Goal: Task Accomplishment & Management: Complete application form

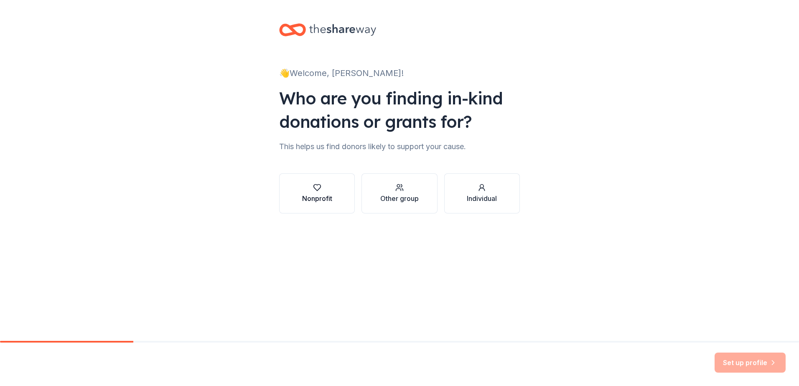
click at [321, 190] on div "button" at bounding box center [317, 188] width 30 height 8
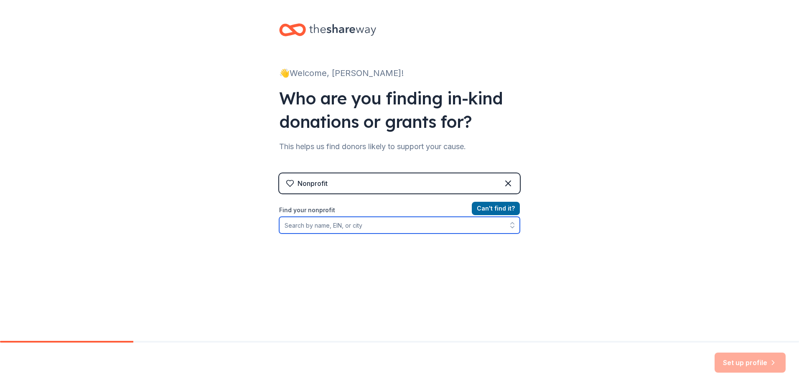
click at [416, 229] on input "Find your nonprofit" at bounding box center [399, 225] width 241 height 17
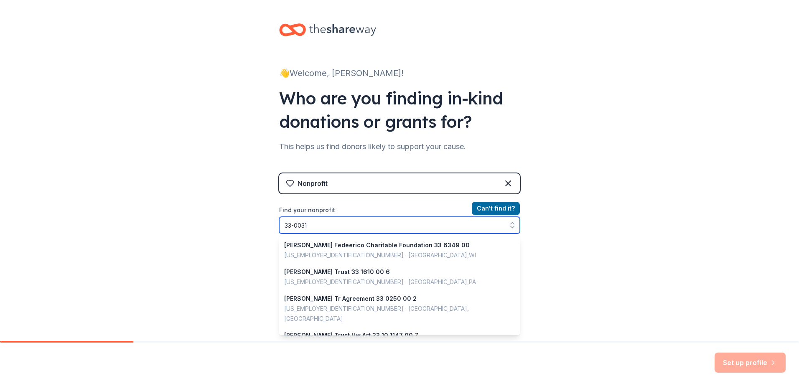
type input "33-00310"
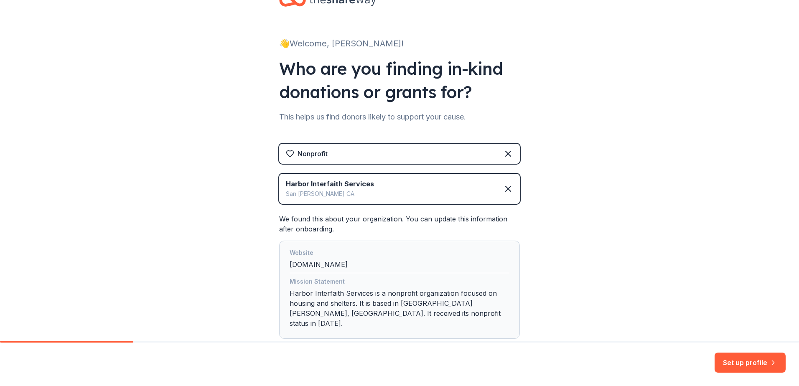
scroll to position [74, 0]
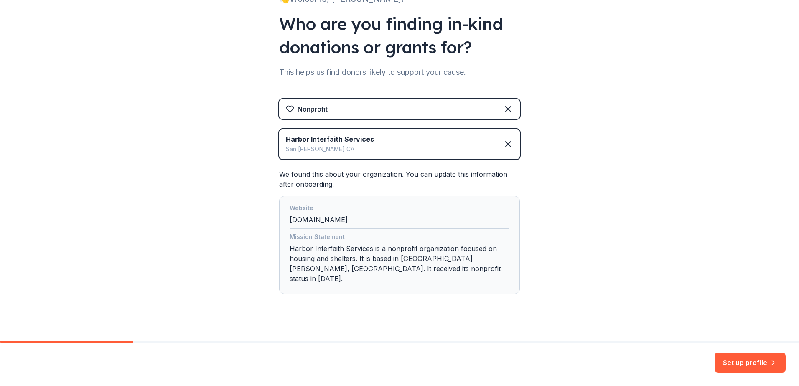
click at [752, 363] on button "Set up profile" at bounding box center [750, 363] width 71 height 20
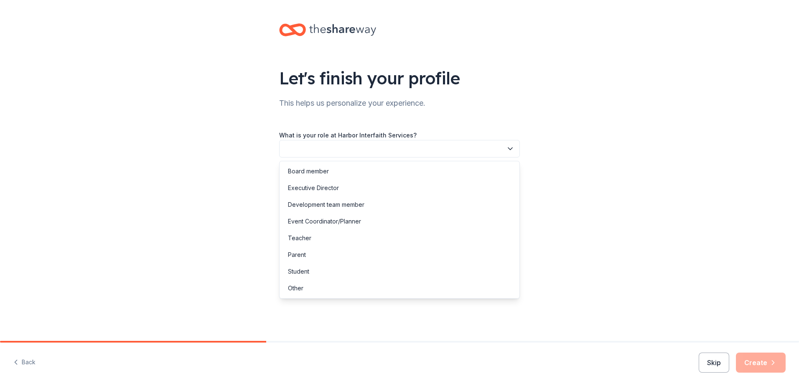
click at [353, 149] on button "button" at bounding box center [399, 149] width 241 height 18
click at [307, 206] on div "Development team member" at bounding box center [326, 205] width 76 height 10
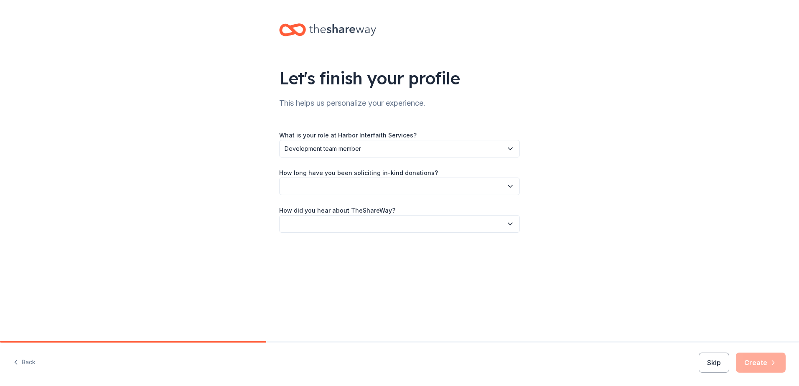
click at [330, 152] on span "Development team member" at bounding box center [394, 149] width 218 height 10
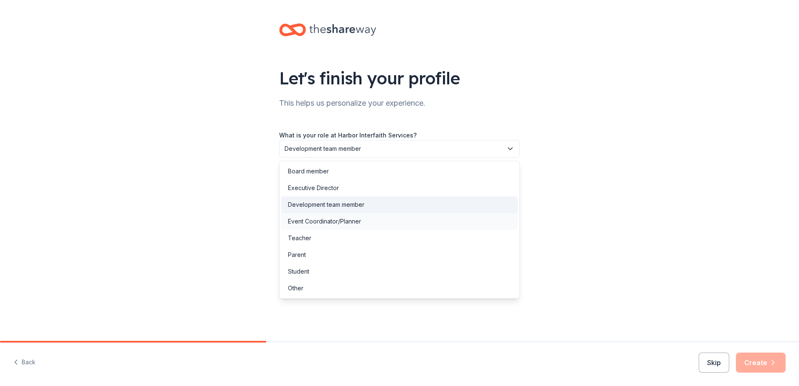
click at [329, 220] on div "Event Coordinator/Planner" at bounding box center [324, 222] width 73 height 10
click at [333, 149] on span "Event Coordinator/Planner" at bounding box center [394, 149] width 218 height 10
click at [310, 286] on div "Other" at bounding box center [399, 288] width 237 height 17
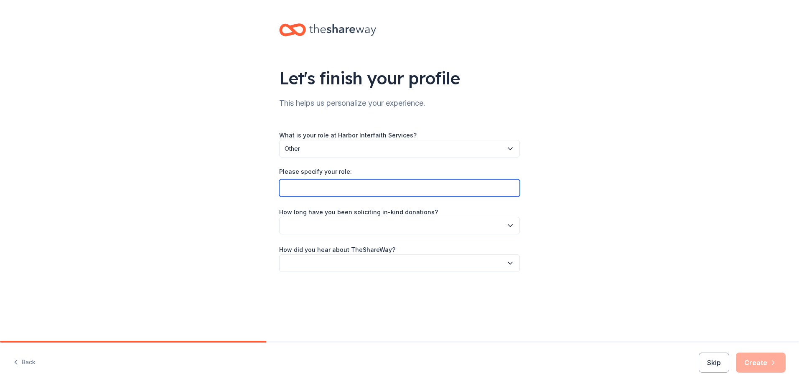
click at [313, 187] on input "Please specify your role:" at bounding box center [399, 188] width 241 height 18
type input "Regional Coordinator"
click at [463, 228] on button "button" at bounding box center [399, 226] width 241 height 18
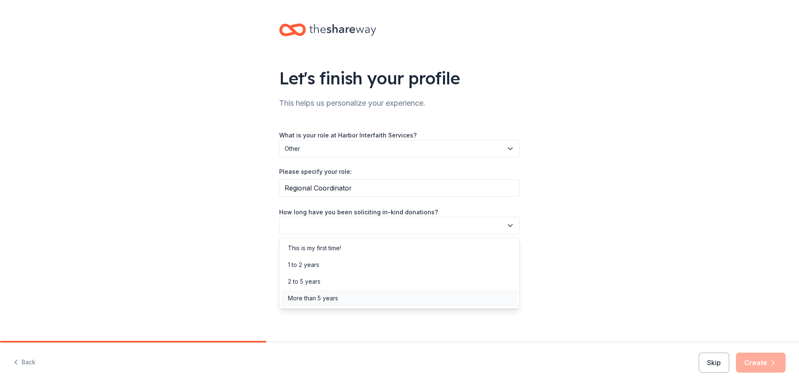
click at [413, 297] on div "More than 5 years" at bounding box center [399, 298] width 237 height 17
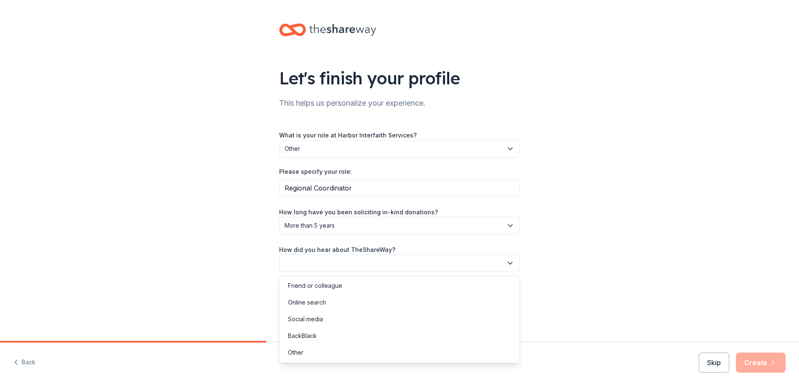
click at [370, 263] on button "button" at bounding box center [399, 264] width 241 height 18
click at [352, 305] on div "Online search" at bounding box center [399, 302] width 237 height 17
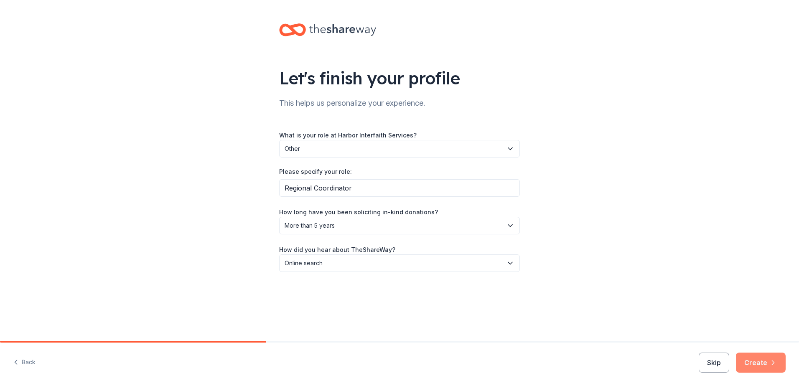
click at [759, 357] on button "Create" at bounding box center [761, 363] width 50 height 20
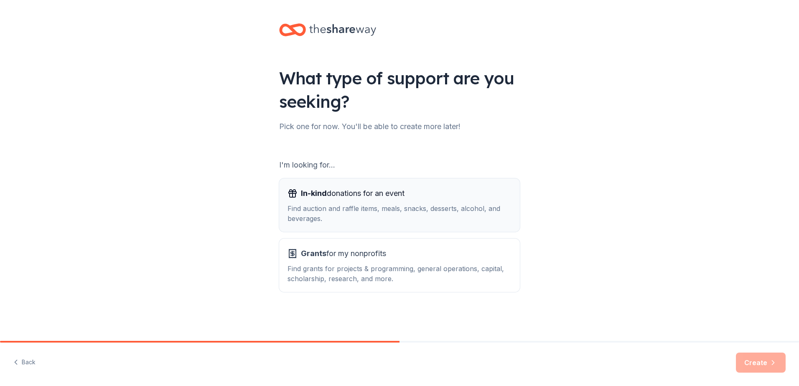
click at [408, 213] on div "Find auction and raffle items, meals, snacks, desserts, alcohol, and beverages." at bounding box center [400, 214] width 224 height 20
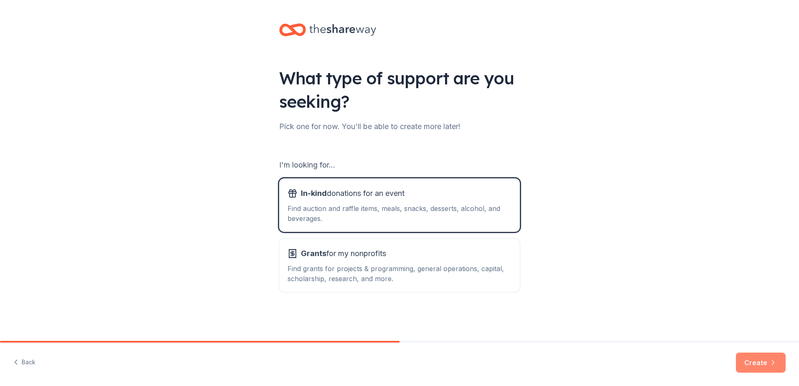
click at [764, 358] on button "Create" at bounding box center [761, 363] width 50 height 20
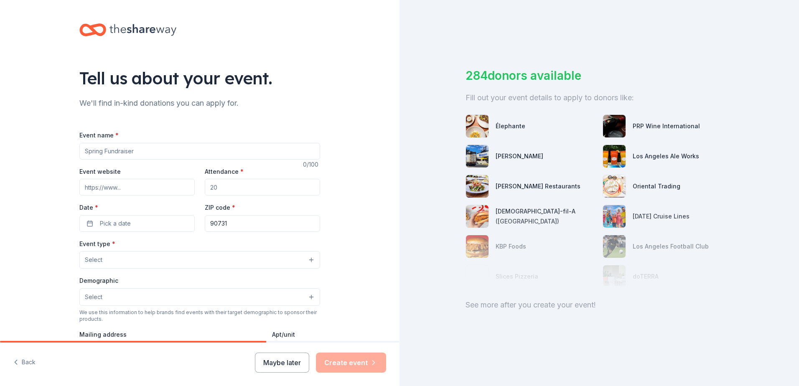
click at [123, 153] on input "Event name *" at bounding box center [199, 151] width 241 height 17
type input "Winter Wonderland 50th Anniversary Gala"
click at [127, 188] on input "Event website" at bounding box center [136, 187] width 115 height 17
click at [220, 186] on input "Attendance *" at bounding box center [262, 187] width 115 height 17
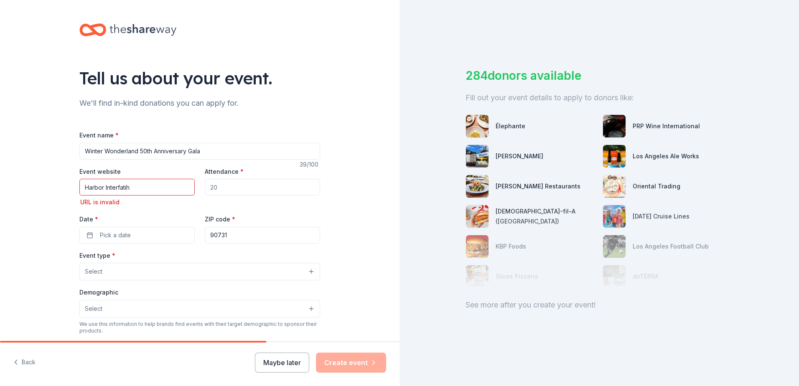
click at [135, 184] on input "Harbor Interfatih" at bounding box center [136, 187] width 115 height 17
type input "Harbor Interfaith"
click at [222, 189] on input "Attendance *" at bounding box center [262, 187] width 115 height 17
type input "300"
click at [106, 232] on span "Pick a date" at bounding box center [115, 235] width 31 height 10
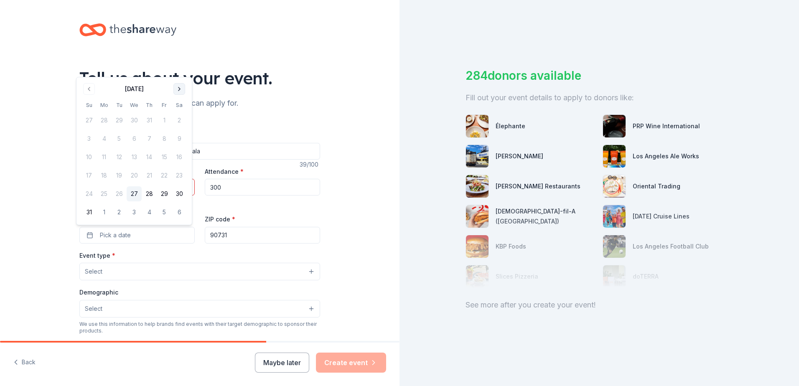
click at [180, 87] on button "Go to next month" at bounding box center [179, 89] width 12 height 12
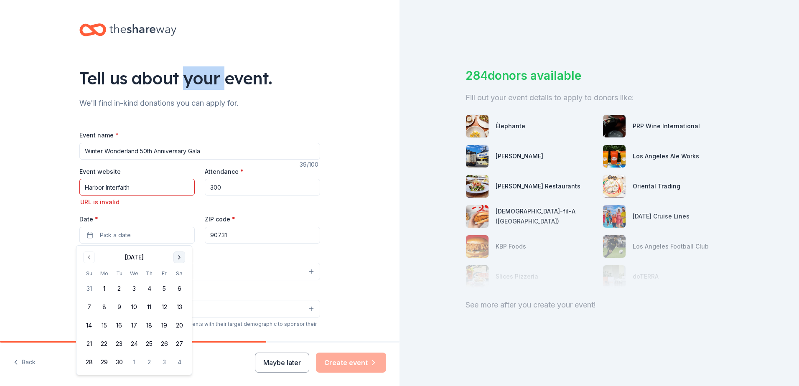
click at [180, 87] on div "Tell us about your event." at bounding box center [199, 77] width 241 height 23
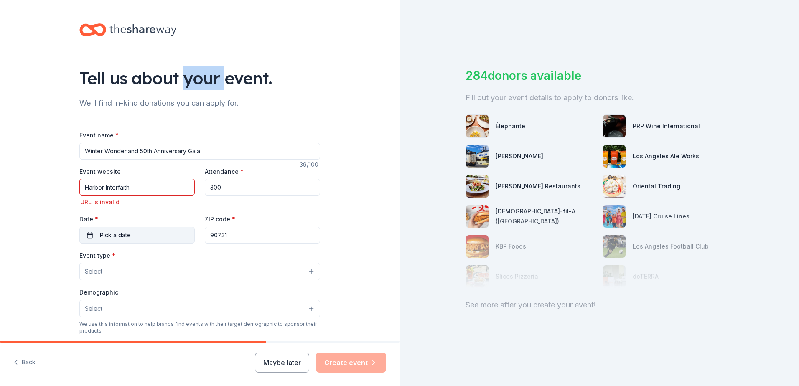
click at [127, 238] on span "Pick a date" at bounding box center [115, 235] width 31 height 10
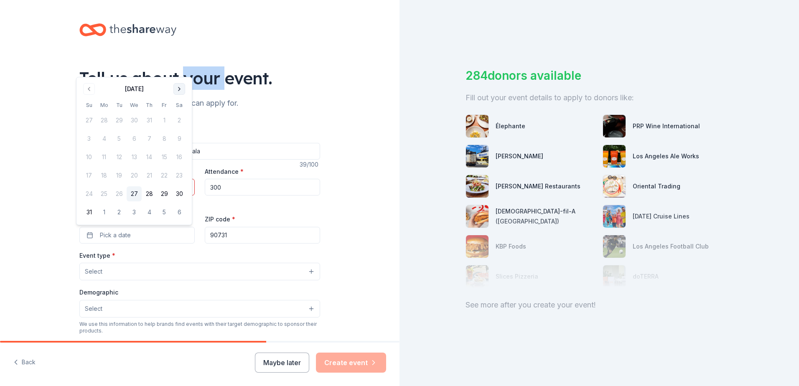
click at [180, 92] on button "Go to next month" at bounding box center [179, 89] width 12 height 12
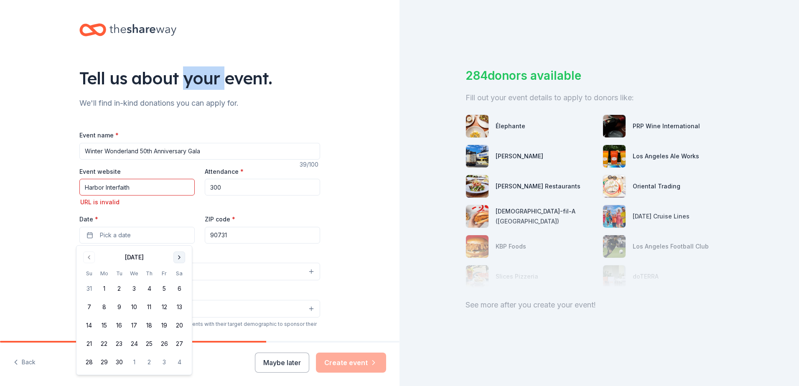
click at [176, 258] on button "Go to next month" at bounding box center [179, 258] width 12 height 12
click at [177, 258] on button "Go to next month" at bounding box center [179, 258] width 12 height 12
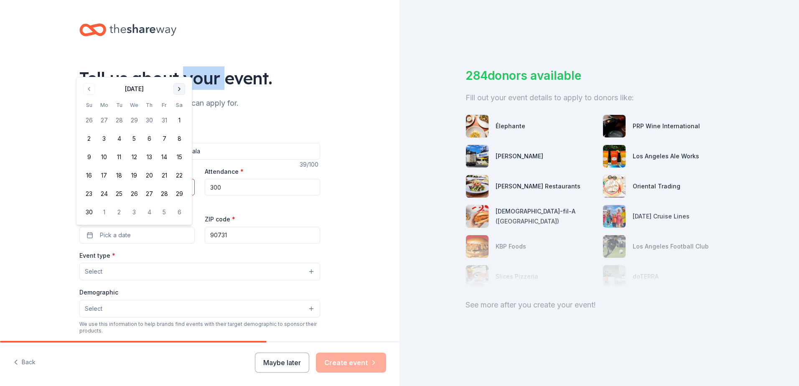
click at [179, 90] on button "Go to next month" at bounding box center [179, 89] width 12 height 12
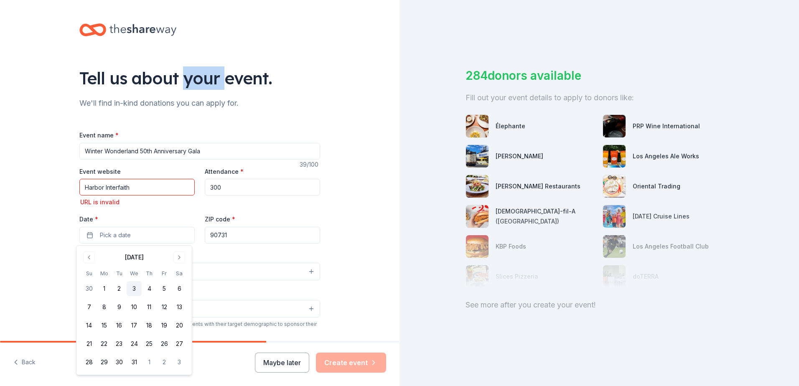
click at [138, 289] on button "3" at bounding box center [134, 288] width 15 height 15
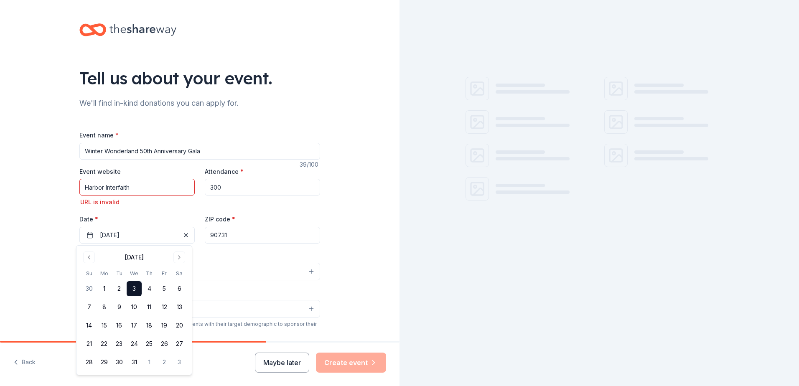
click at [289, 233] on input "90731" at bounding box center [262, 235] width 115 height 17
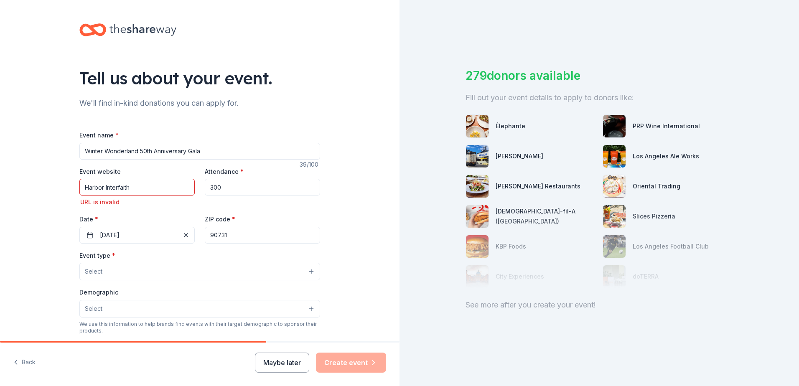
click at [166, 269] on button "Select" at bounding box center [199, 272] width 241 height 18
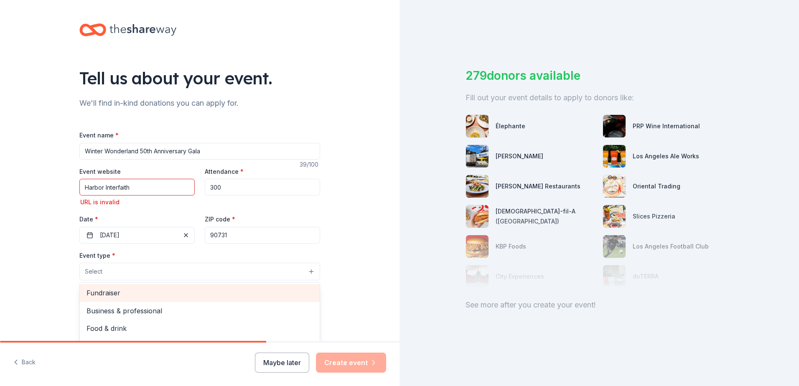
click at [153, 292] on span "Fundraiser" at bounding box center [200, 293] width 227 height 11
click at [153, 292] on span "Business & professional" at bounding box center [200, 293] width 227 height 11
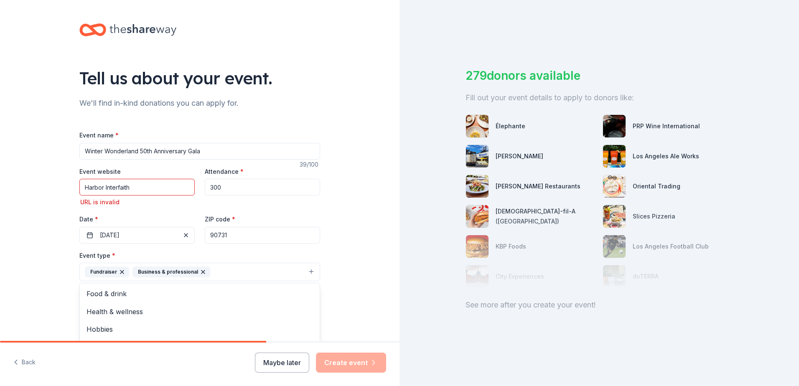
click at [343, 303] on div "Tell us about your event. We'll find in-kind donations you can apply for. Event…" at bounding box center [200, 284] width 400 height 569
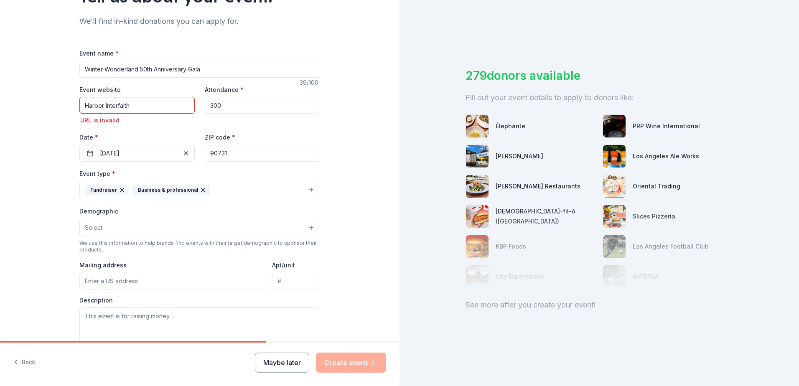
scroll to position [84, 0]
click at [157, 228] on button "Select" at bounding box center [199, 226] width 241 height 18
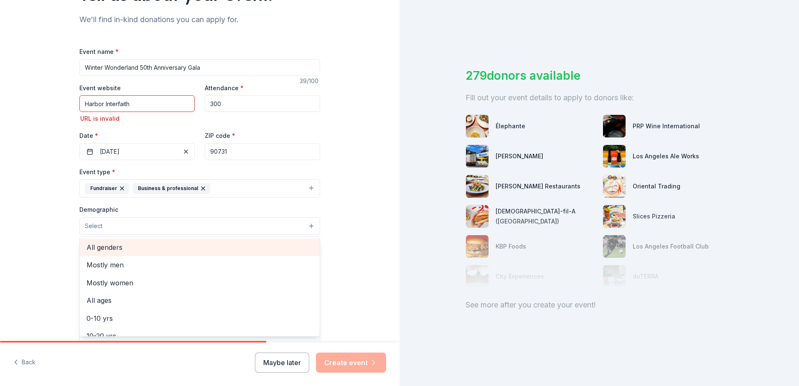
click at [144, 248] on span "All genders" at bounding box center [200, 247] width 227 height 11
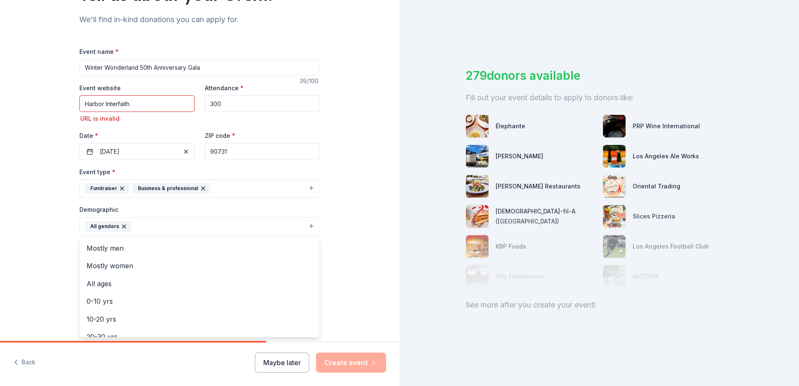
click at [359, 236] on div "Tell us about your event. We'll find in-kind donations you can apply for. Event…" at bounding box center [200, 201] width 400 height 570
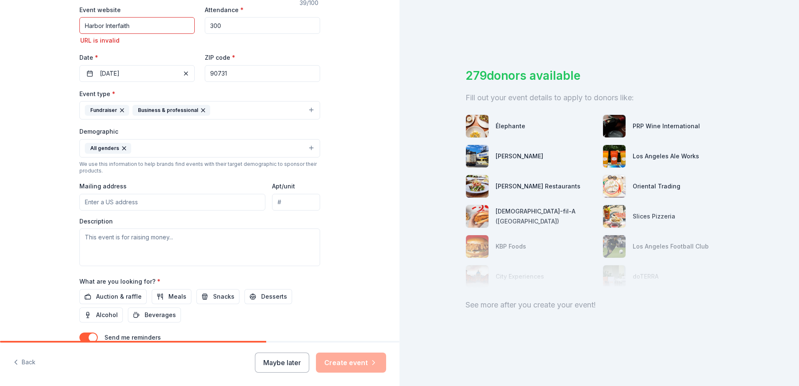
scroll to position [167, 0]
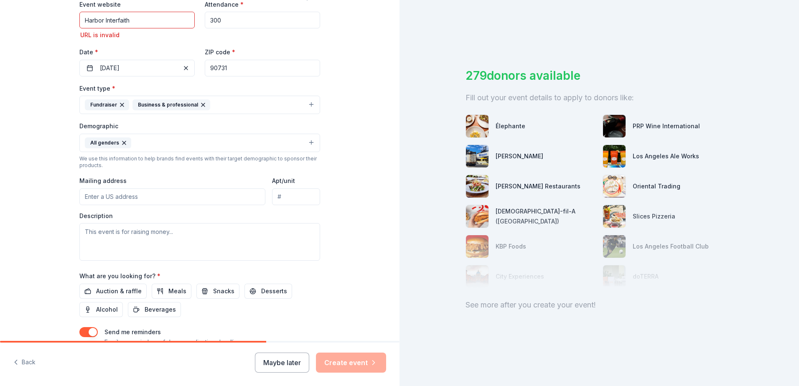
click at [130, 196] on input "Mailing address" at bounding box center [172, 197] width 186 height 17
type input "670 W 9th St"
drag, startPoint x: 275, startPoint y: 195, endPoint x: 341, endPoint y: 202, distance: 66.4
click at [341, 202] on div "Tell us about your event. We'll find in-kind donations you can apply for. Event…" at bounding box center [200, 118] width 400 height 570
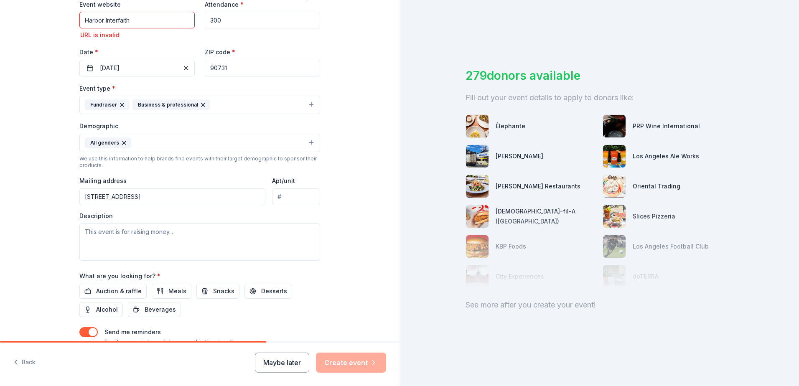
click at [349, 203] on div "Tell us about your event. We'll find in-kind donations you can apply for. Event…" at bounding box center [200, 118] width 400 height 570
click at [231, 235] on textarea at bounding box center [199, 242] width 241 height 38
click at [122, 290] on span "Auction & raffle" at bounding box center [119, 291] width 46 height 10
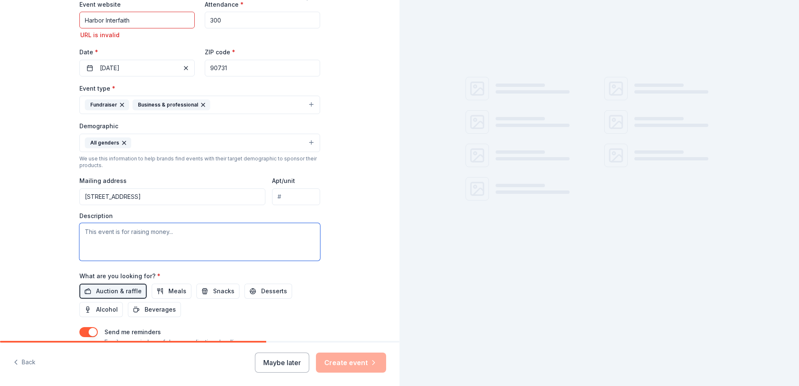
click at [111, 225] on textarea at bounding box center [199, 242] width 241 height 38
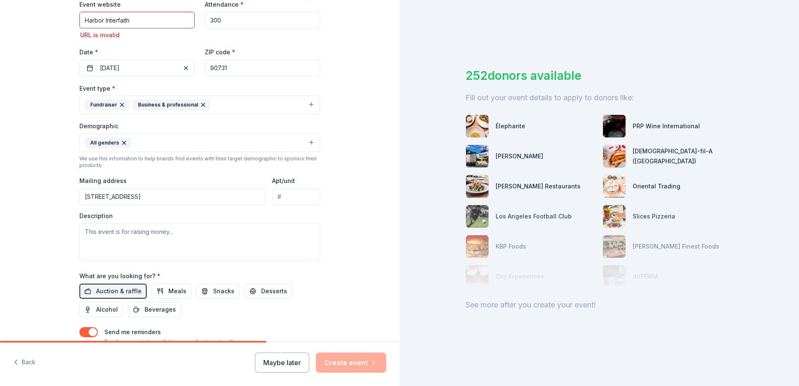
click at [486, 367] on div "252 donors available Fill out your event details to apply to donors like: Éleph…" at bounding box center [600, 193] width 400 height 386
paste textarea "We’re reaching out on behalf of Harbor Interfaith Services (HIS) as we prepare …"
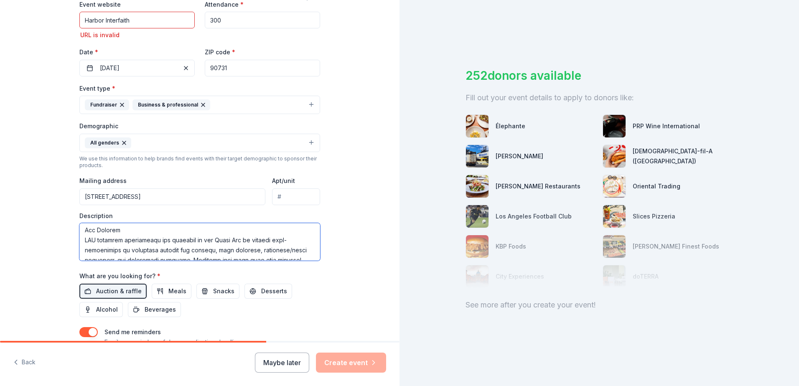
scroll to position [0, 0]
click at [316, 256] on textarea at bounding box center [199, 242] width 241 height 38
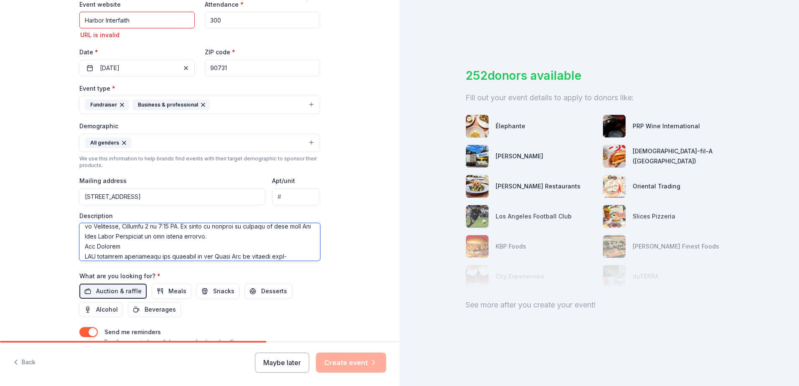
scroll to position [33, 0]
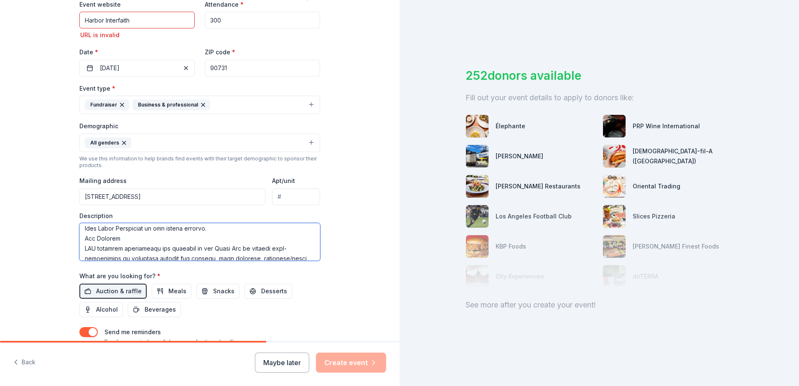
click at [150, 224] on textarea at bounding box center [199, 242] width 241 height 38
drag, startPoint x: 194, startPoint y: 229, endPoint x: 145, endPoint y: 230, distance: 49.3
click at [145, 230] on textarea at bounding box center [199, 242] width 241 height 38
click at [184, 253] on textarea at bounding box center [199, 242] width 241 height 38
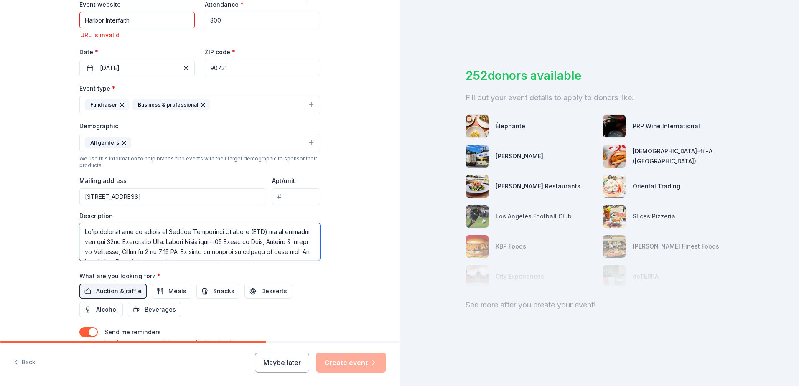
scroll to position [17, 0]
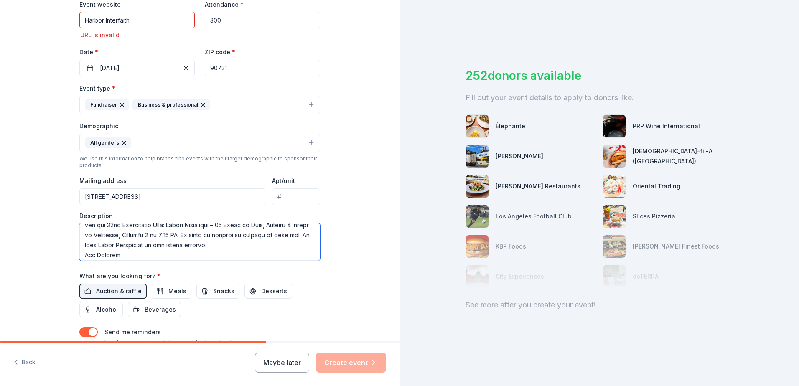
click at [166, 244] on textarea at bounding box center [199, 242] width 241 height 38
click at [193, 246] on textarea at bounding box center [199, 242] width 241 height 38
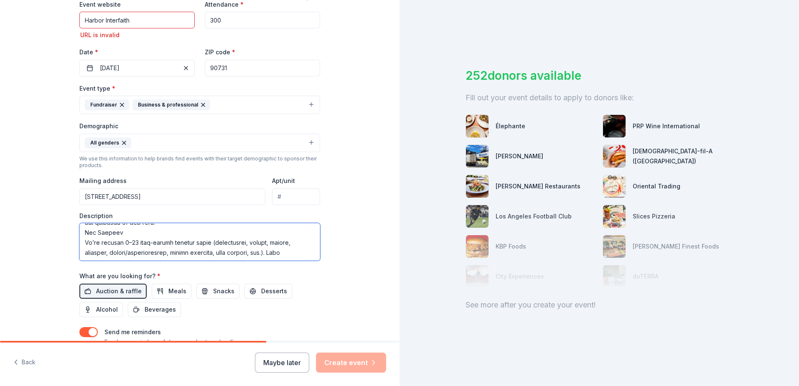
scroll to position [100, 0]
click at [150, 241] on textarea at bounding box center [199, 242] width 241 height 38
drag, startPoint x: 150, startPoint y: 242, endPoint x: 83, endPoint y: 241, distance: 67.3
click at [83, 241] on textarea at bounding box center [199, 242] width 241 height 38
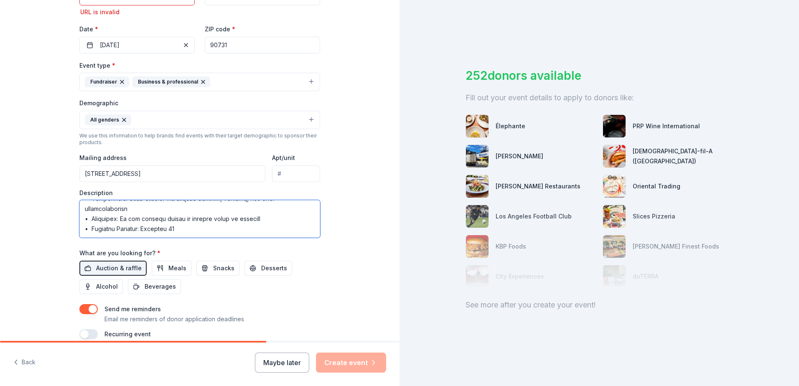
scroll to position [229, 0]
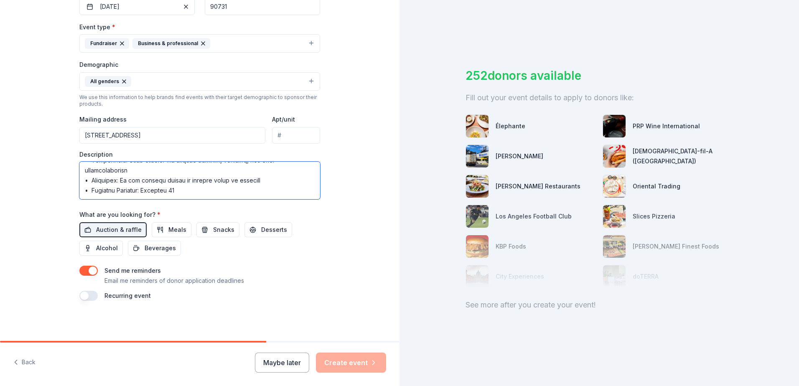
type textarea "We’re reaching out on behalf of Harbor Interfaith Services (HIS) as we prepare …"
click at [331, 362] on div "Maybe later Create event" at bounding box center [320, 363] width 131 height 20
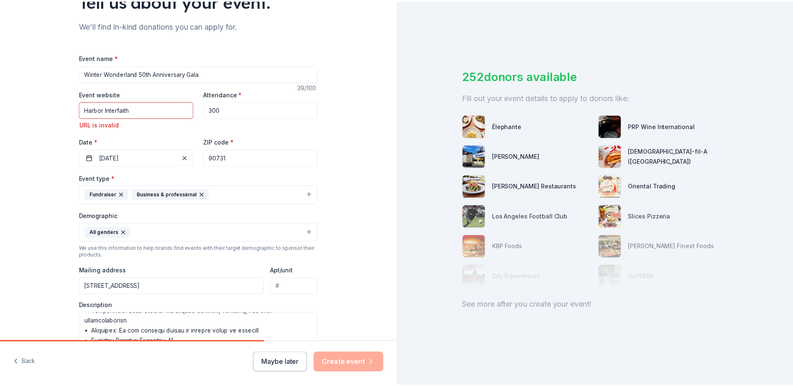
scroll to position [61, 0]
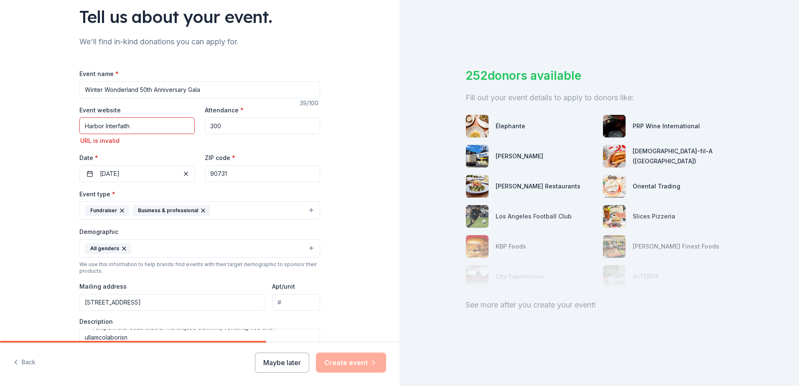
click at [116, 122] on input "Harbor Interfaith" at bounding box center [136, 125] width 115 height 17
click at [133, 122] on input "Harbor Interfaith" at bounding box center [136, 125] width 115 height 17
drag, startPoint x: 131, startPoint y: 125, endPoint x: 43, endPoint y: 124, distance: 88.6
click at [43, 124] on div "Tell us about your event. We'll find in-kind donations you can apply for. Event…" at bounding box center [200, 224] width 400 height 570
paste input "https://www.harborinterfaith.org/"
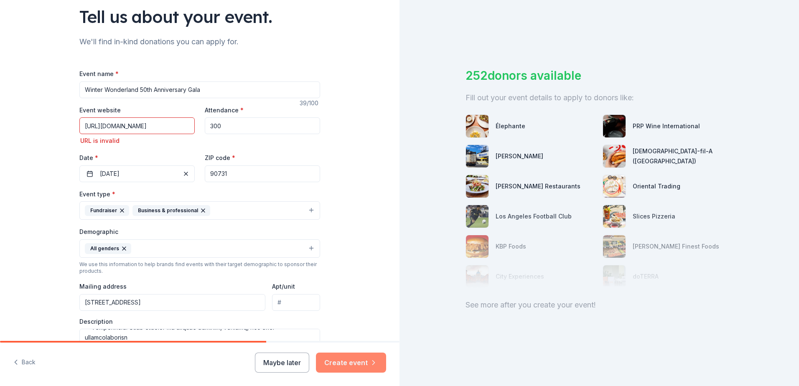
type input "https://www.harborinterfaith.org/"
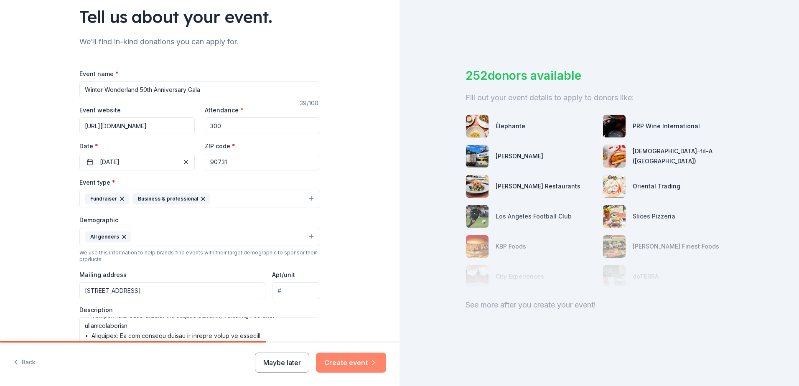
click at [339, 366] on button "Create event" at bounding box center [351, 363] width 70 height 20
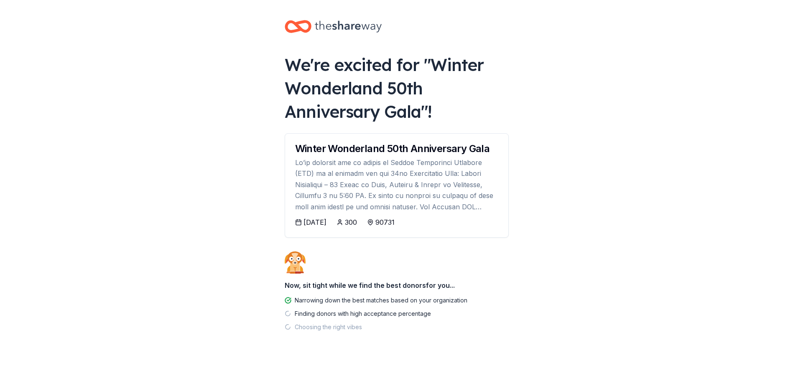
scroll to position [1, 0]
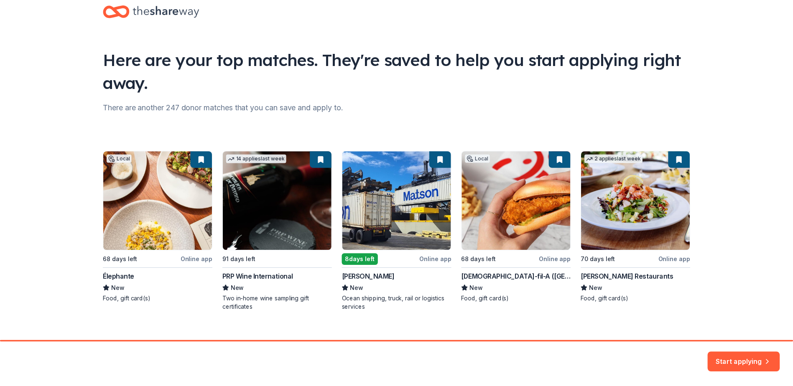
scroll to position [31, 0]
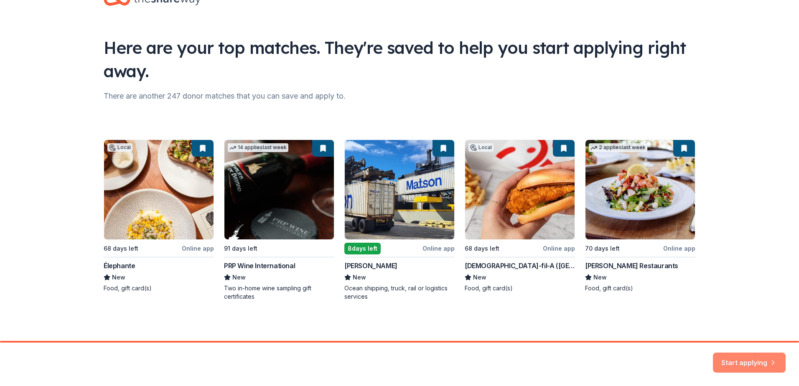
click at [769, 358] on icon "button" at bounding box center [773, 358] width 8 height 8
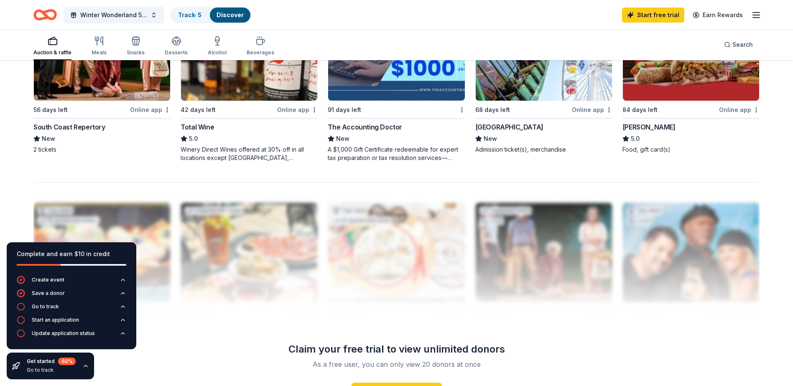
scroll to position [752, 0]
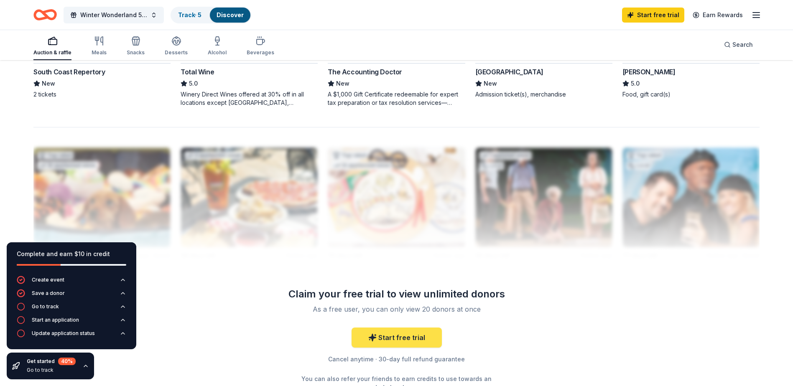
click at [388, 341] on link "Start free trial" at bounding box center [397, 338] width 90 height 20
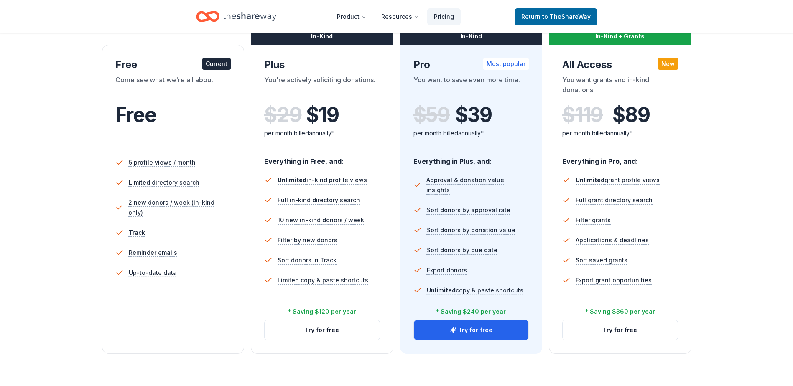
scroll to position [84, 0]
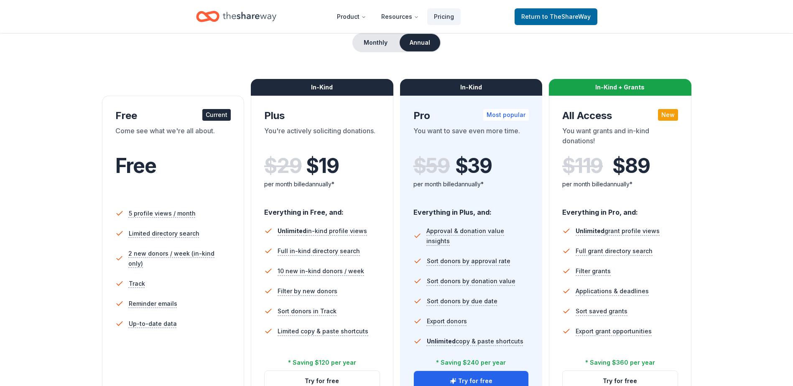
click at [215, 116] on div "Current" at bounding box center [216, 115] width 28 height 12
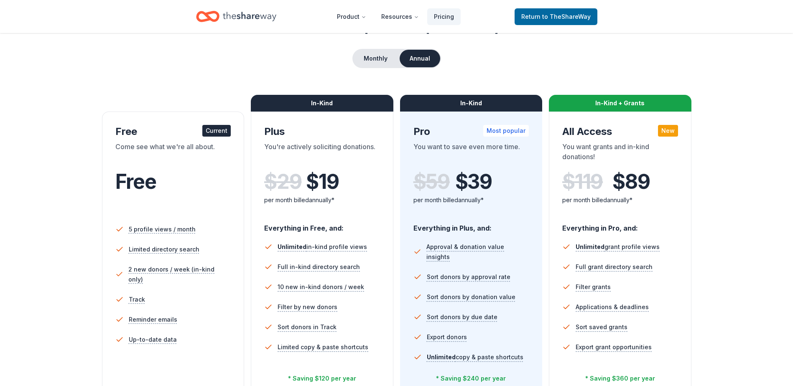
scroll to position [0, 0]
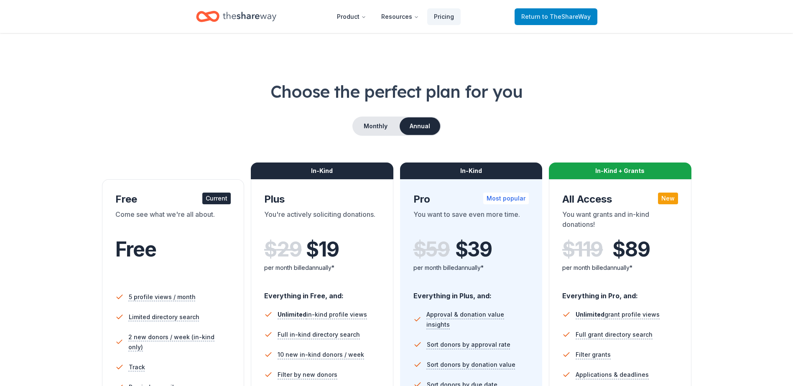
click at [574, 18] on span "to TheShareWay" at bounding box center [566, 16] width 48 height 7
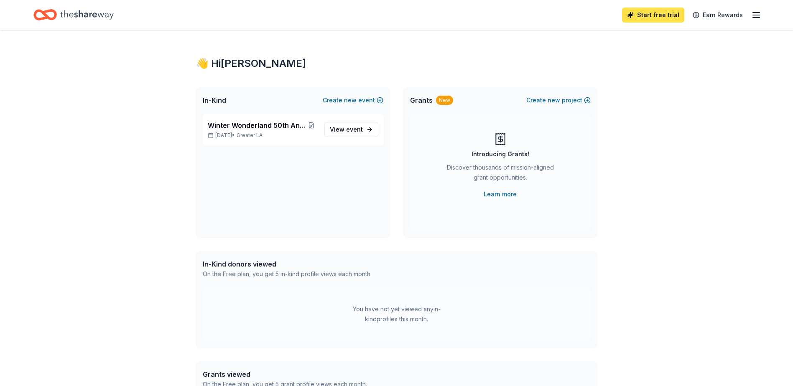
click at [650, 16] on link "Start free trial" at bounding box center [653, 15] width 62 height 15
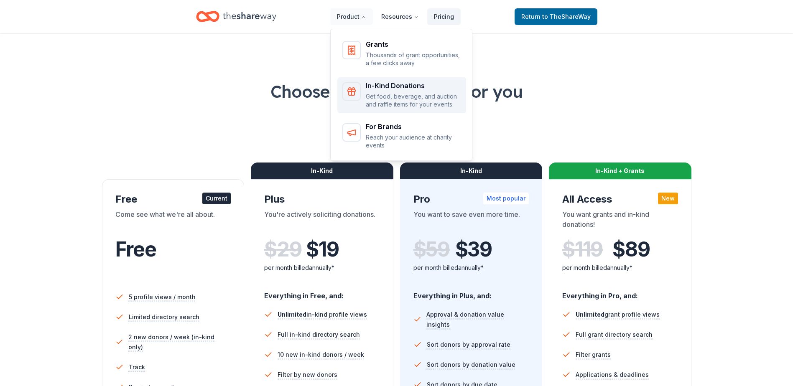
click at [376, 97] on p "Get food, beverage, and auction and raffle items for your events" at bounding box center [413, 100] width 95 height 16
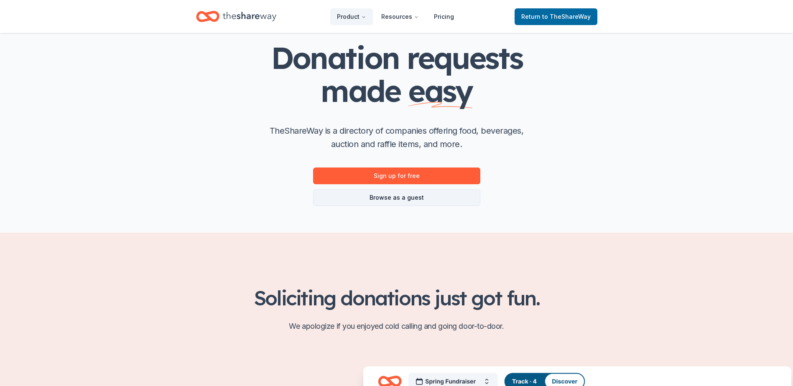
scroll to position [42, 0]
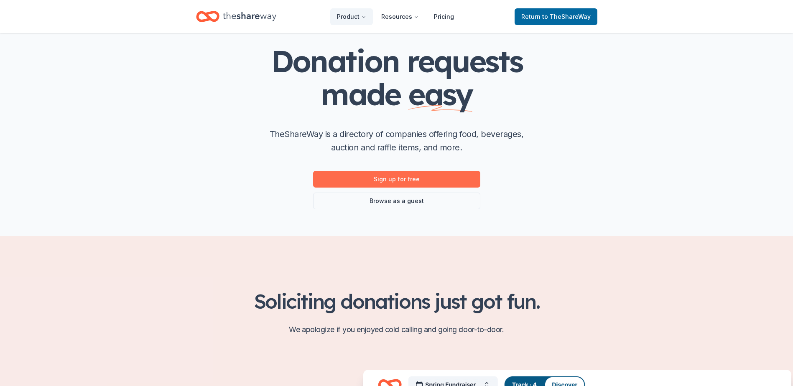
click at [387, 178] on link "Sign up for free" at bounding box center [396, 179] width 167 height 17
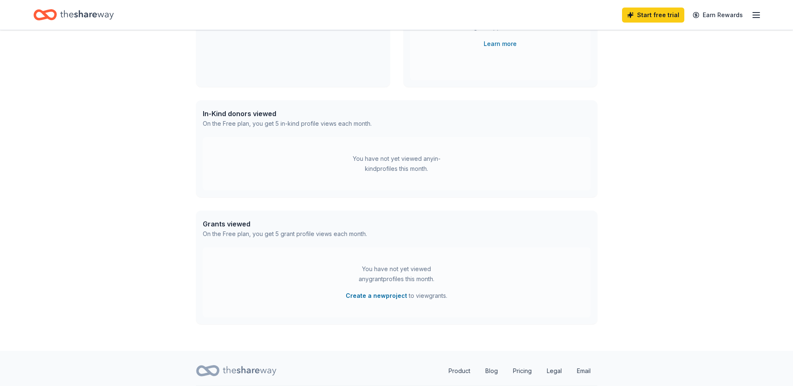
scroll to position [176, 0]
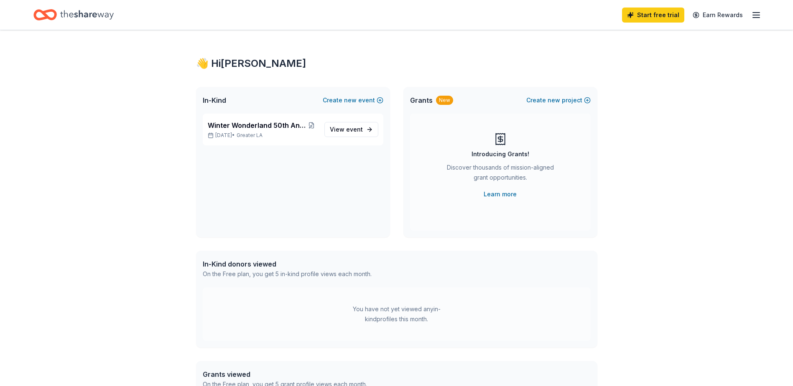
click at [637, 48] on div "👋 Hi Sabrina In-Kind Create new event Winter Wonderland 50th Anniversary Gala D…" at bounding box center [396, 266] width 793 height 472
click at [80, 15] on icon "Home" at bounding box center [87, 14] width 54 height 17
click at [68, 16] on icon "Home" at bounding box center [87, 14] width 54 height 17
click at [648, 13] on link "Start free trial" at bounding box center [653, 15] width 62 height 15
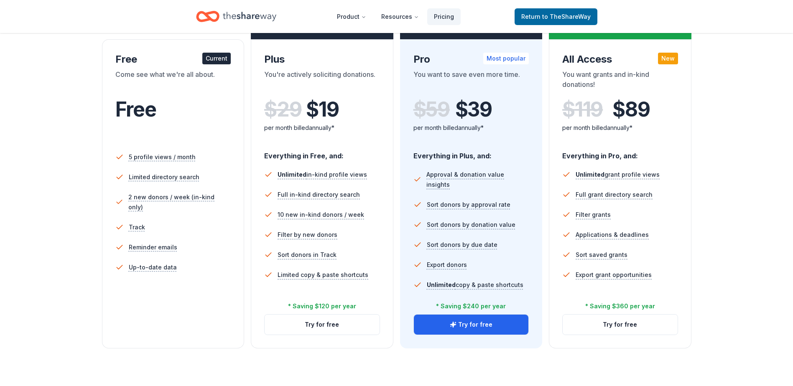
scroll to position [125, 0]
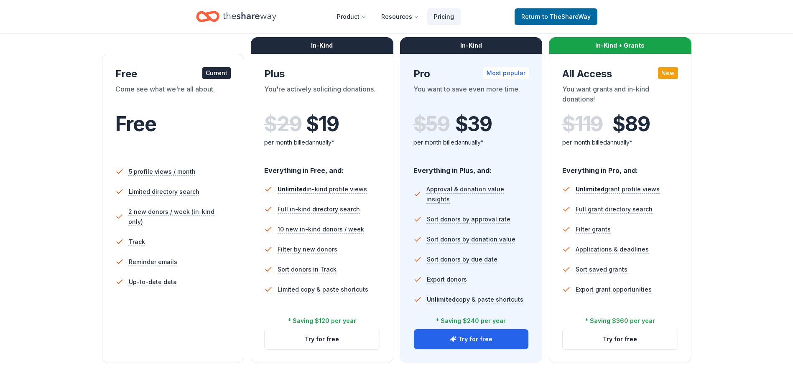
click at [209, 71] on div "Current" at bounding box center [216, 73] width 28 height 12
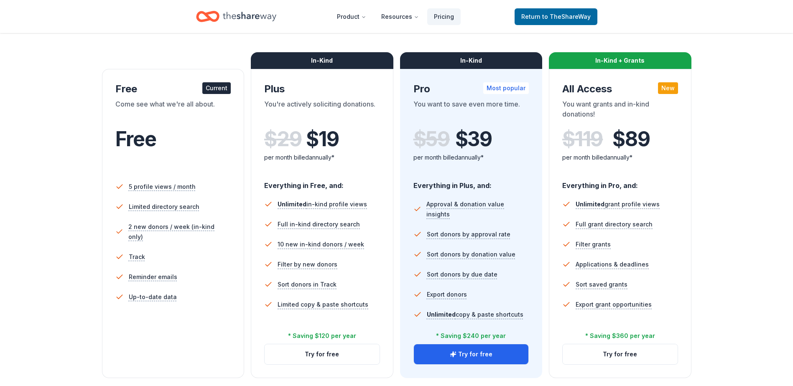
scroll to position [84, 0]
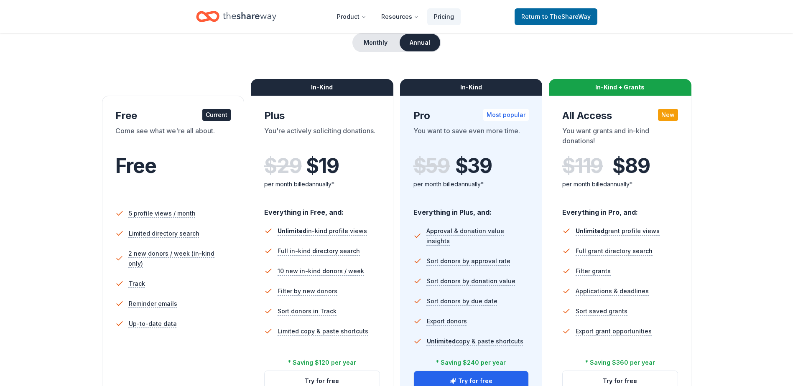
click at [251, 15] on icon "Home" at bounding box center [250, 16] width 54 height 17
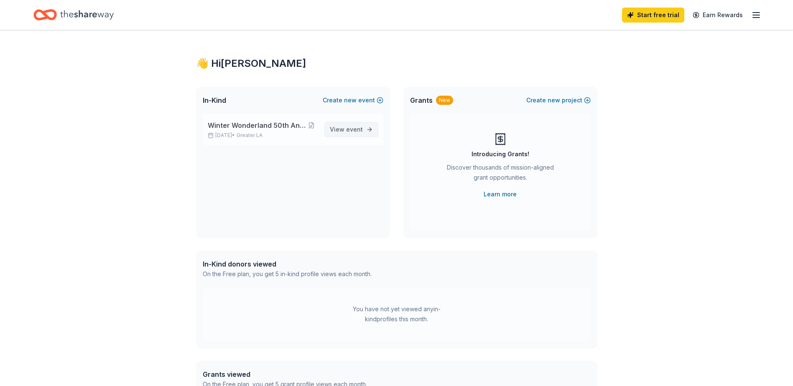
click at [367, 132] on link "View event" at bounding box center [351, 129] width 54 height 15
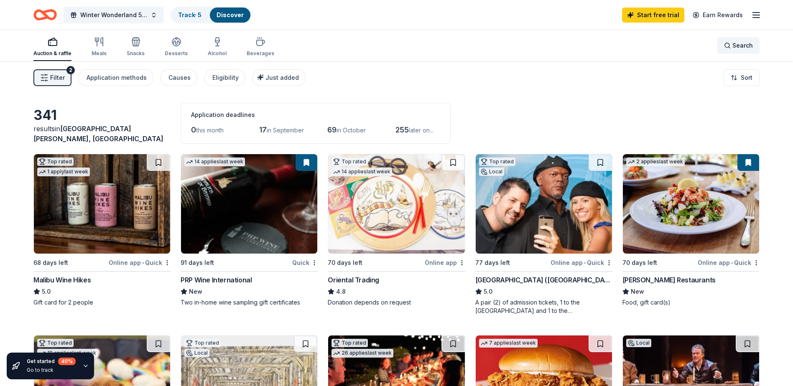
click at [739, 43] on span "Search" at bounding box center [742, 46] width 20 height 10
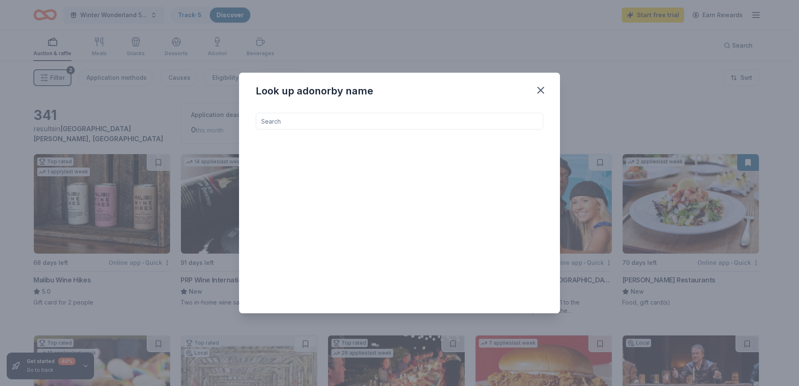
click at [350, 118] on input at bounding box center [400, 121] width 288 height 17
click at [347, 119] on input at bounding box center [400, 121] width 288 height 17
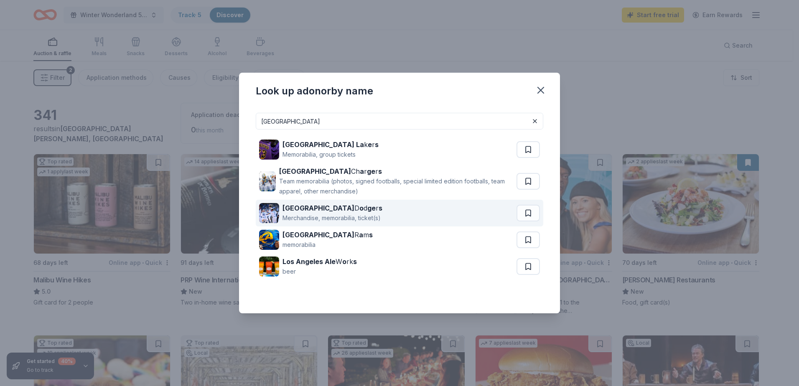
type input "los angeles"
click at [367, 209] on strong "ge" at bounding box center [371, 208] width 8 height 8
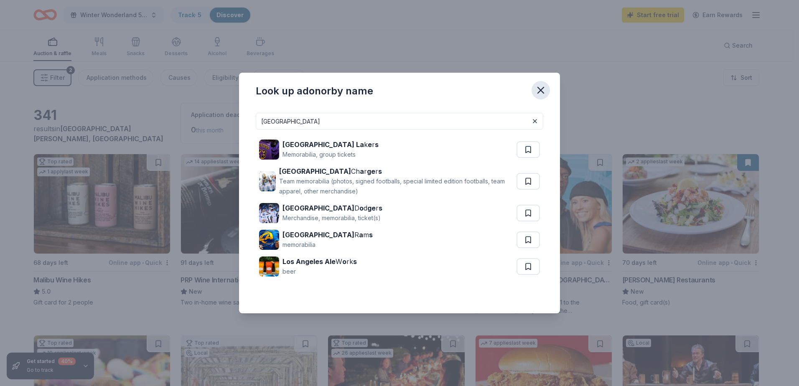
click at [545, 89] on icon "button" at bounding box center [541, 90] width 12 height 12
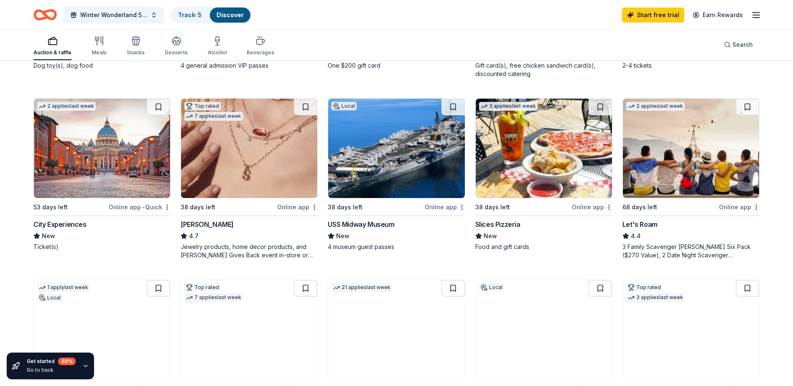
scroll to position [418, 0]
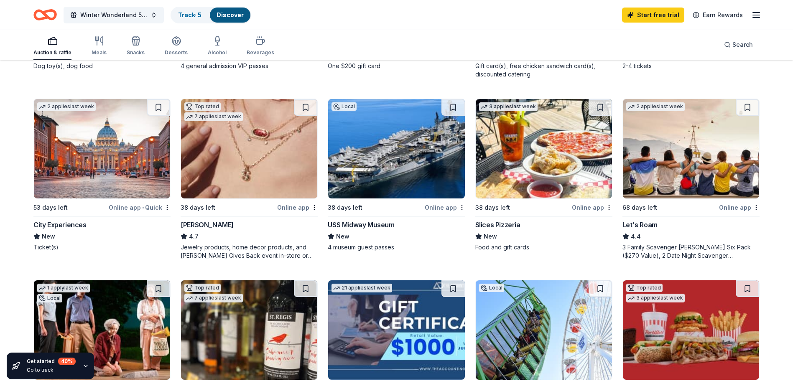
click at [79, 171] on img at bounding box center [102, 148] width 136 height 99
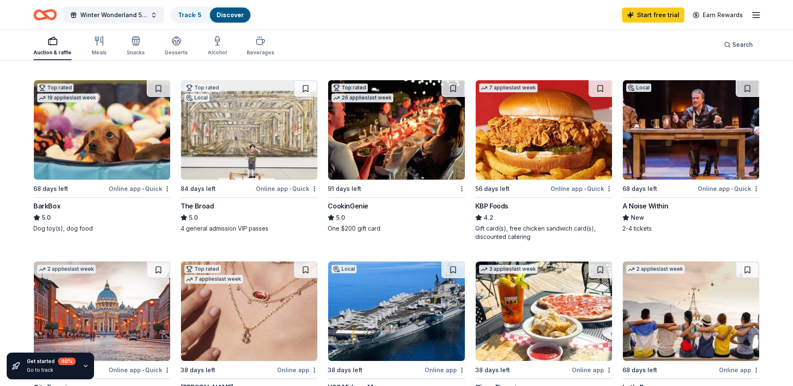
scroll to position [251, 0]
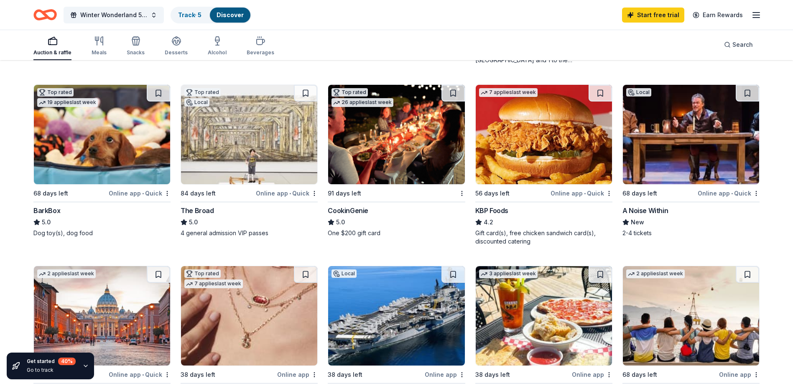
click at [68, 170] on img at bounding box center [102, 134] width 136 height 99
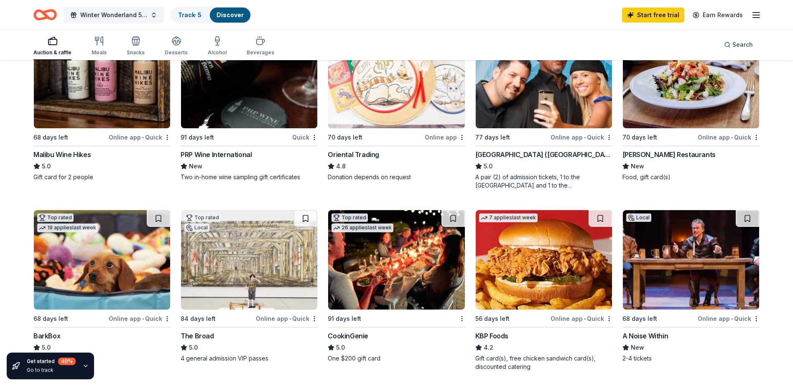
scroll to position [84, 0]
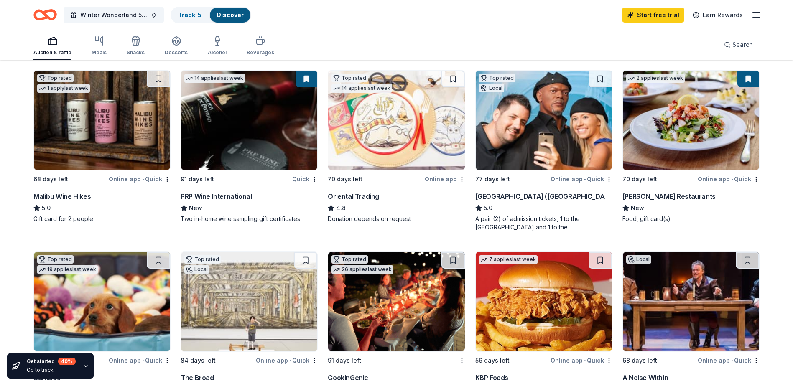
click at [542, 133] on img at bounding box center [544, 120] width 136 height 99
click at [651, 195] on div "Cameron Mitchell Restaurants" at bounding box center [668, 196] width 93 height 10
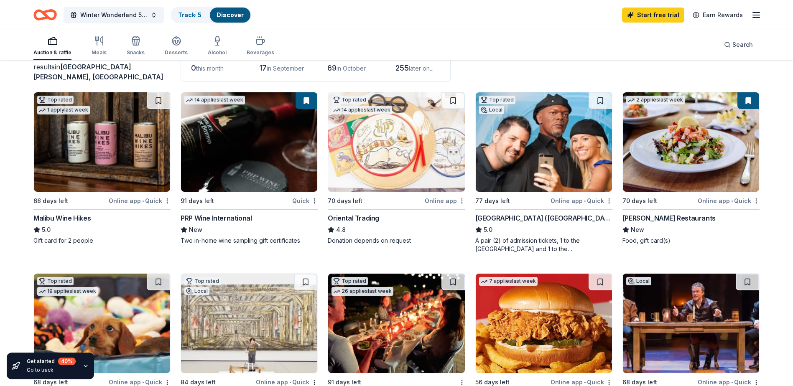
scroll to position [42, 0]
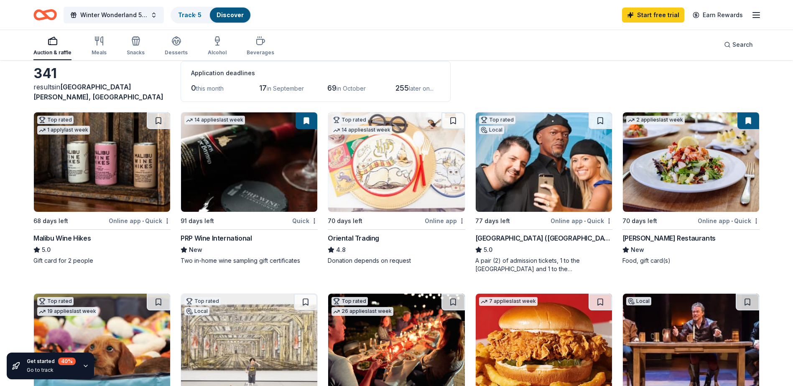
click at [79, 236] on div "Malibu Wine Hikes" at bounding box center [61, 238] width 57 height 10
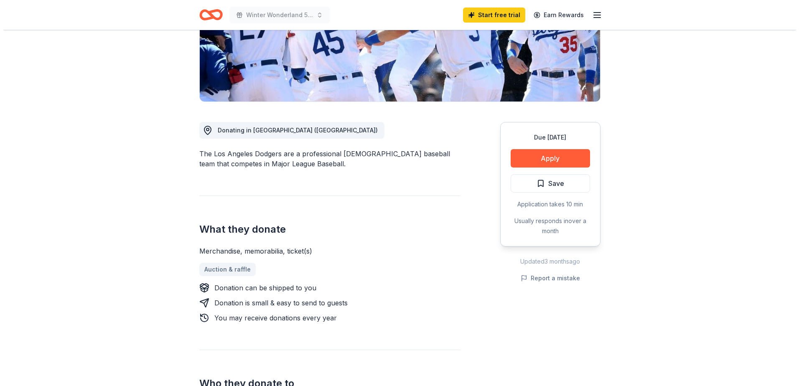
scroll to position [167, 0]
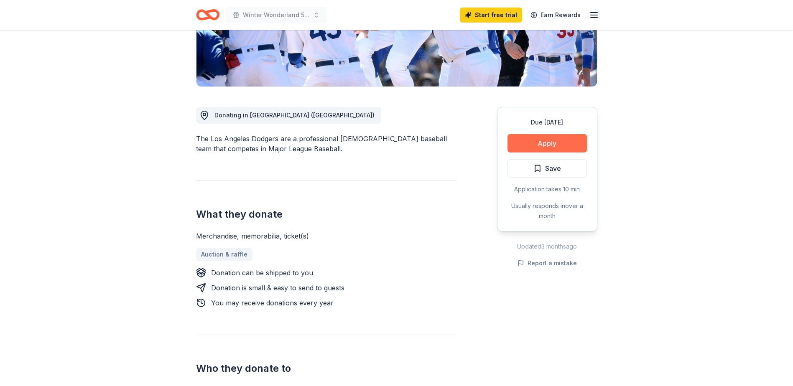
click at [573, 145] on button "Apply" at bounding box center [546, 143] width 79 height 18
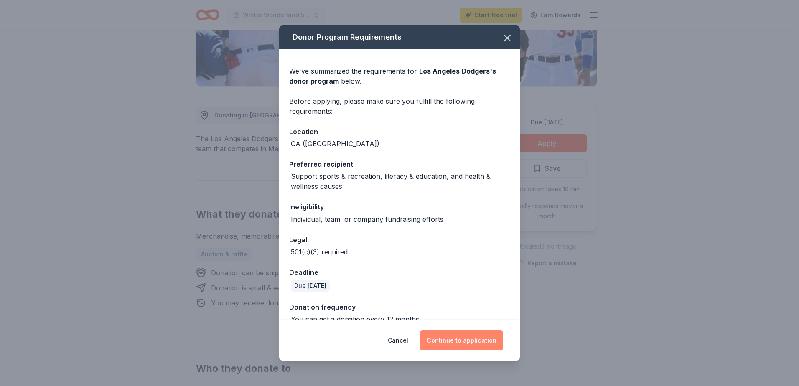
click at [456, 342] on button "Continue to application" at bounding box center [461, 341] width 83 height 20
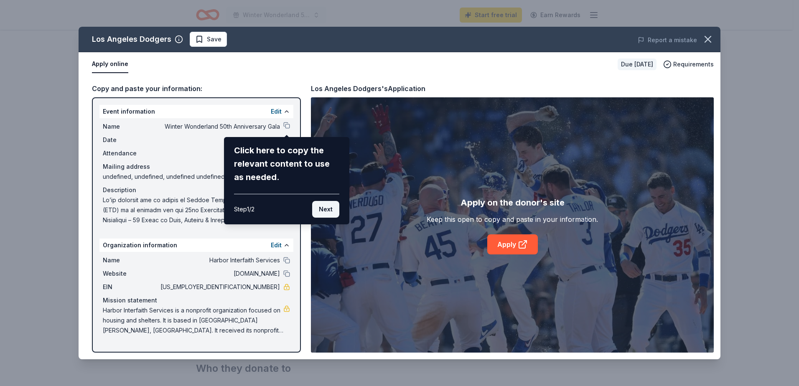
click at [325, 209] on button "Next" at bounding box center [325, 209] width 27 height 17
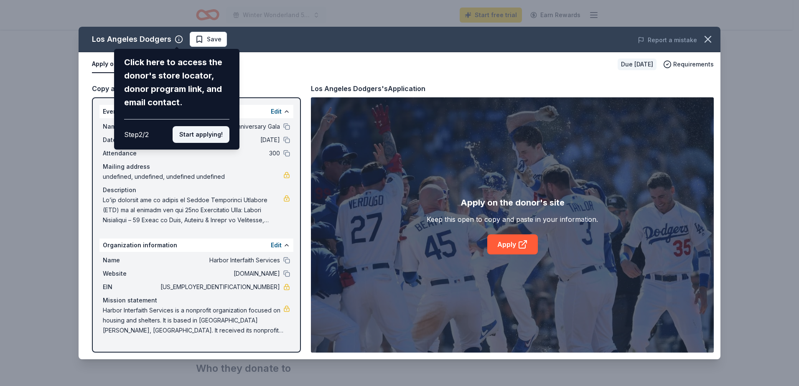
click at [201, 136] on button "Start applying!" at bounding box center [201, 134] width 57 height 17
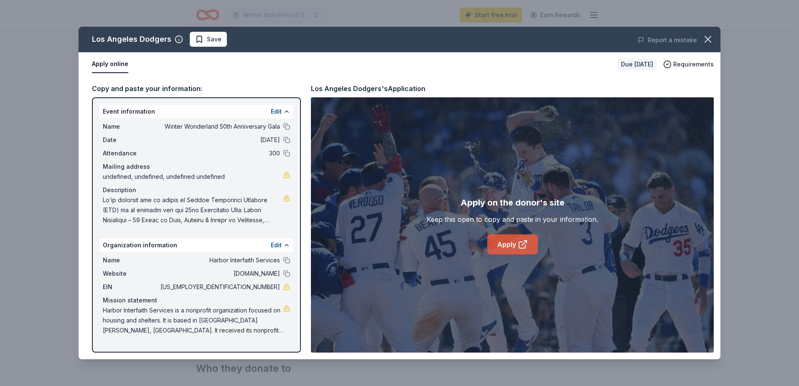
click at [502, 246] on link "Apply" at bounding box center [512, 245] width 51 height 20
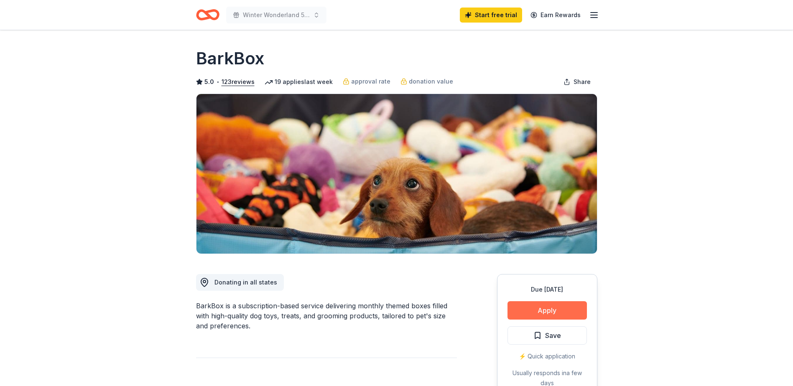
click at [572, 307] on button "Apply" at bounding box center [546, 310] width 79 height 18
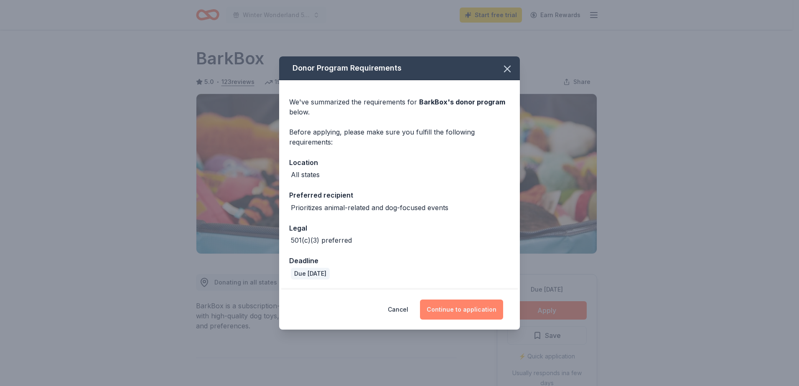
click at [473, 310] on button "Continue to application" at bounding box center [461, 310] width 83 height 20
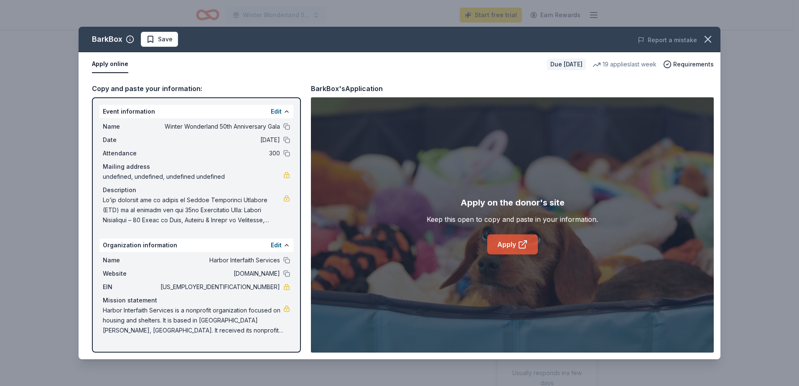
click at [522, 241] on icon at bounding box center [523, 245] width 10 height 10
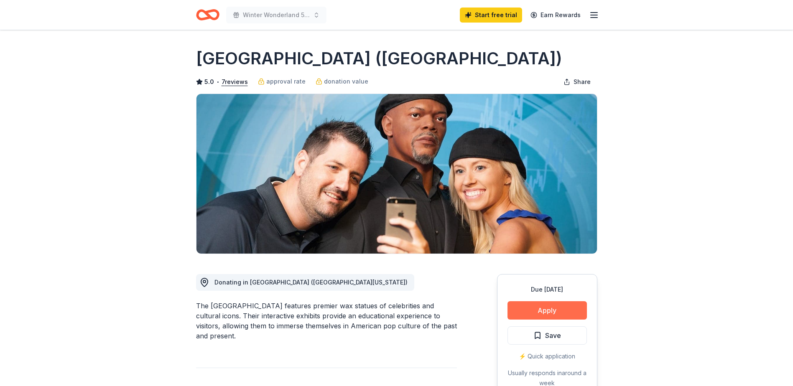
click at [549, 306] on button "Apply" at bounding box center [546, 310] width 79 height 18
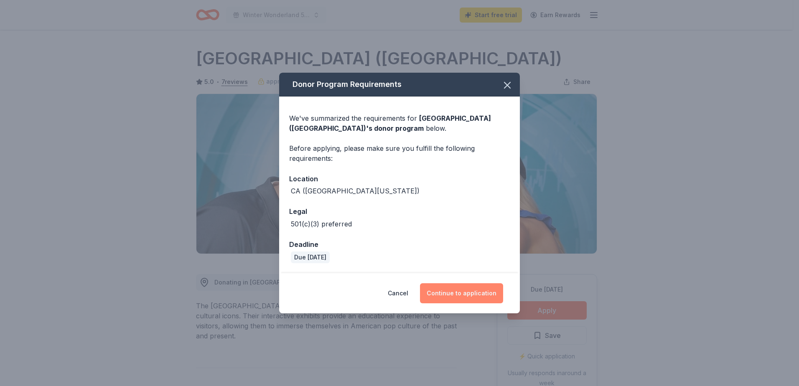
click at [458, 291] on button "Continue to application" at bounding box center [461, 293] width 83 height 20
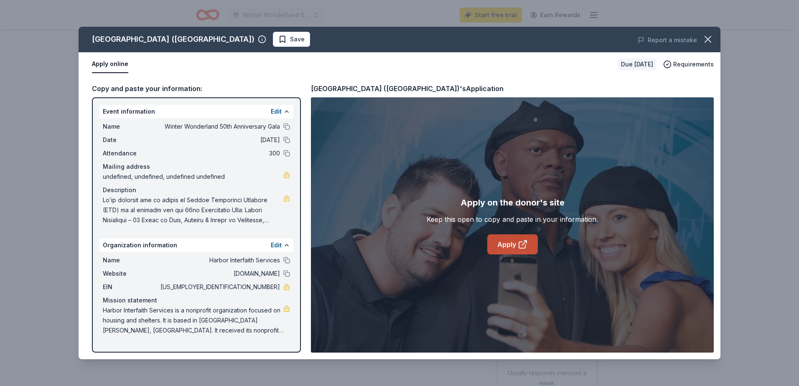
click at [510, 245] on link "Apply" at bounding box center [512, 245] width 51 height 20
drag, startPoint x: 248, startPoint y: 289, endPoint x: 272, endPoint y: 288, distance: 23.9
click at [272, 288] on span "33-0031099" at bounding box center [219, 287] width 121 height 10
drag, startPoint x: 272, startPoint y: 288, endPoint x: 278, endPoint y: 289, distance: 5.9
click at [273, 288] on span "33-0031099" at bounding box center [219, 287] width 121 height 10
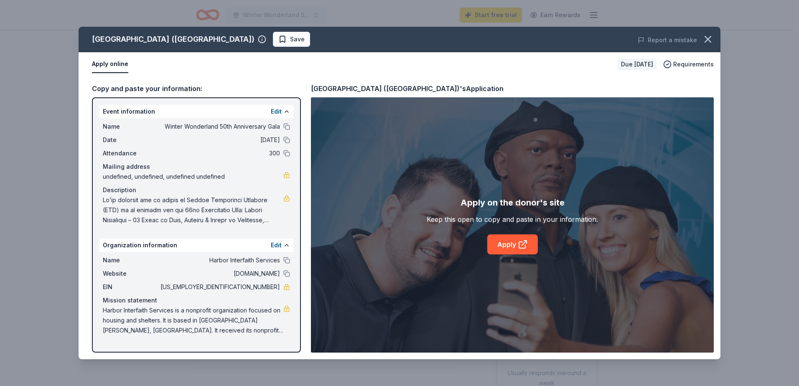
drag, startPoint x: 279, startPoint y: 288, endPoint x: 246, endPoint y: 287, distance: 33.0
click at [246, 287] on span "33-0031099" at bounding box center [219, 287] width 121 height 10
drag, startPoint x: 246, startPoint y: 287, endPoint x: 259, endPoint y: 289, distance: 12.7
click at [247, 287] on span "33-0031099" at bounding box center [219, 287] width 121 height 10
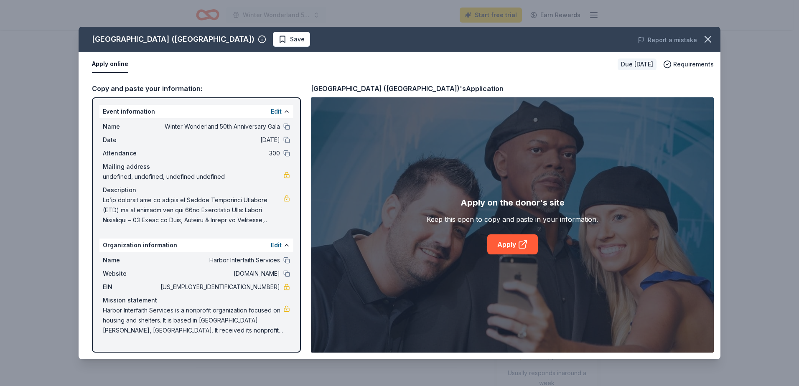
click at [260, 288] on span "33-0031099" at bounding box center [219, 287] width 121 height 10
drag, startPoint x: 260, startPoint y: 288, endPoint x: 306, endPoint y: 288, distance: 46.4
click at [284, 286] on div "EIN 33-0031099" at bounding box center [196, 287] width 187 height 10
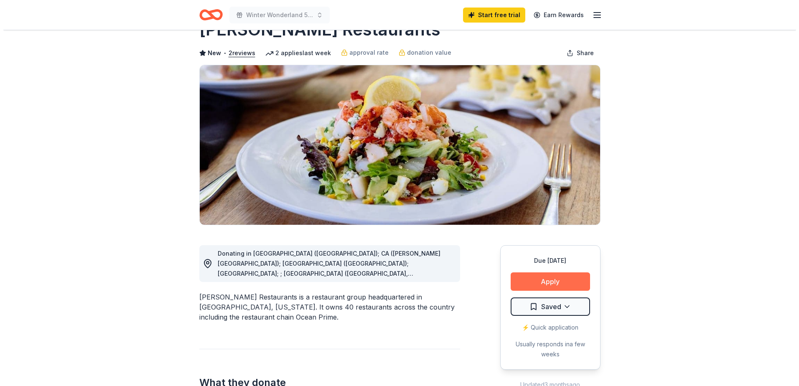
scroll to position [42, 0]
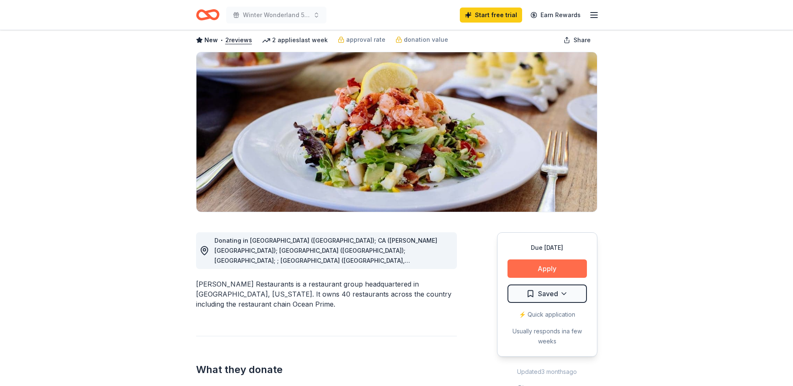
click at [565, 263] on button "Apply" at bounding box center [546, 269] width 79 height 18
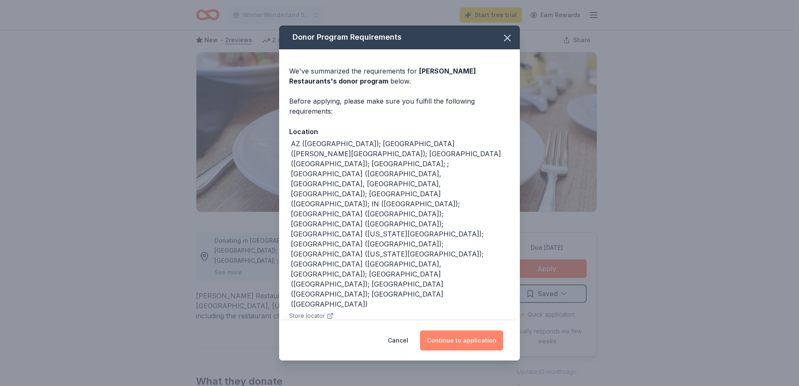
click at [446, 339] on button "Continue to application" at bounding box center [461, 341] width 83 height 20
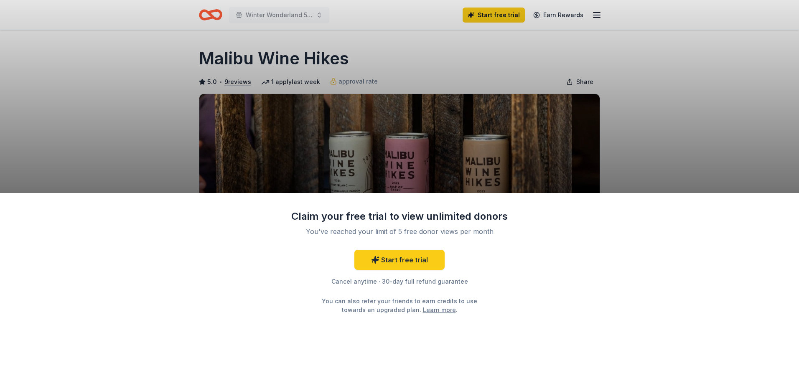
click at [664, 151] on div "Claim your free trial to view unlimited donors You've reached your limit of 5 f…" at bounding box center [399, 193] width 799 height 386
click at [706, 150] on div "Claim your free trial to view unlimited donors You've reached your limit of 5 f…" at bounding box center [399, 193] width 799 height 386
